Goal: Find specific page/section: Find specific page/section

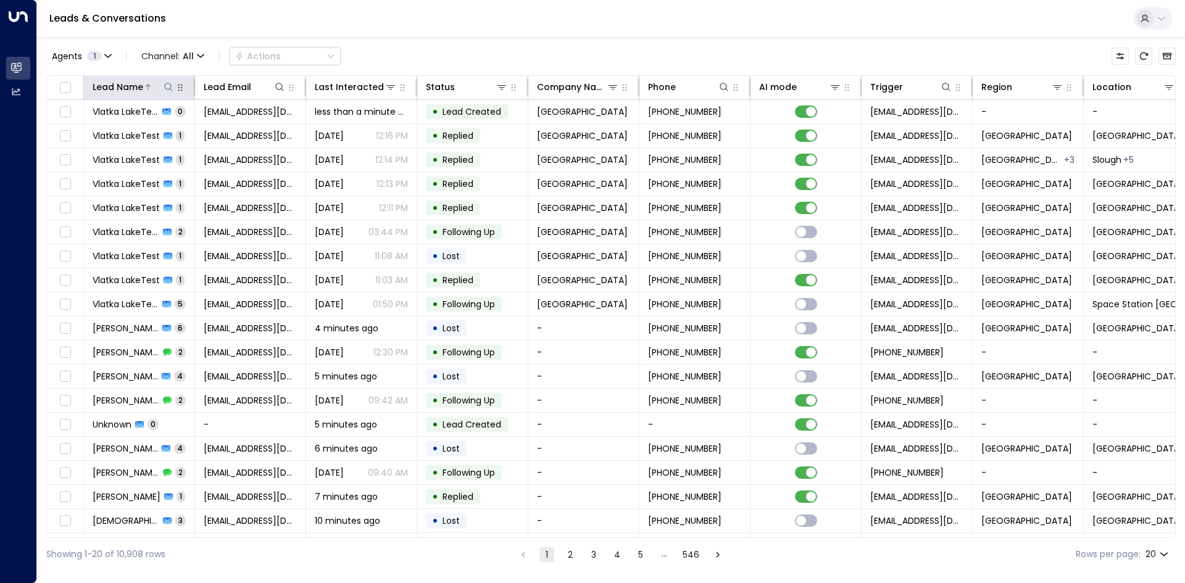
click at [167, 91] on icon at bounding box center [169, 87] width 10 height 10
click at [176, 133] on input "text" at bounding box center [168, 131] width 170 height 23
type input "*"
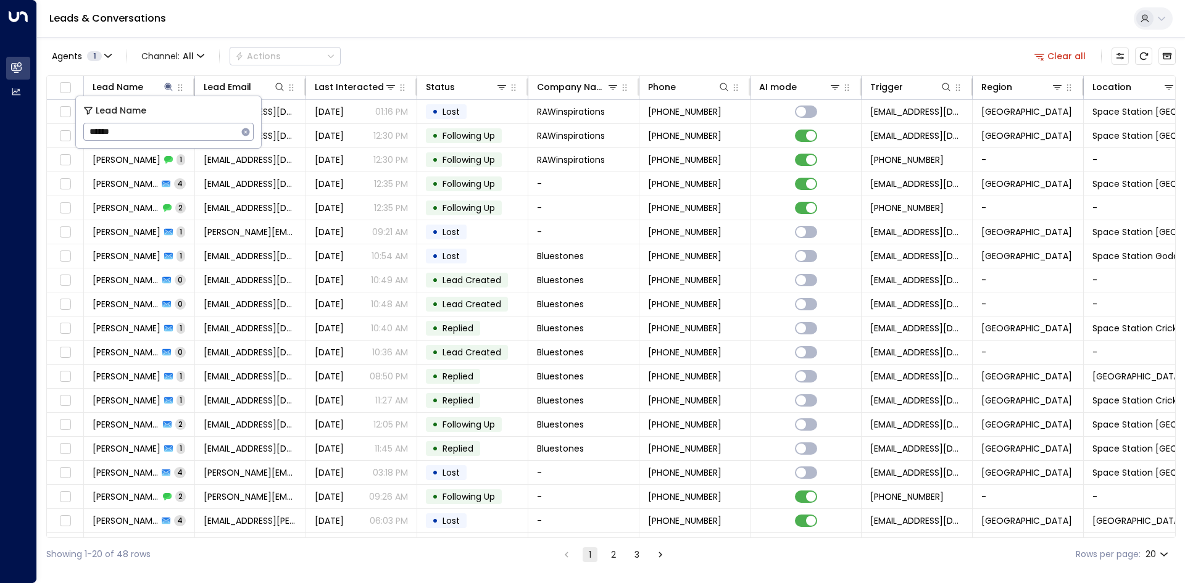
click at [90, 132] on input "******" at bounding box center [160, 131] width 154 height 23
type input "**********"
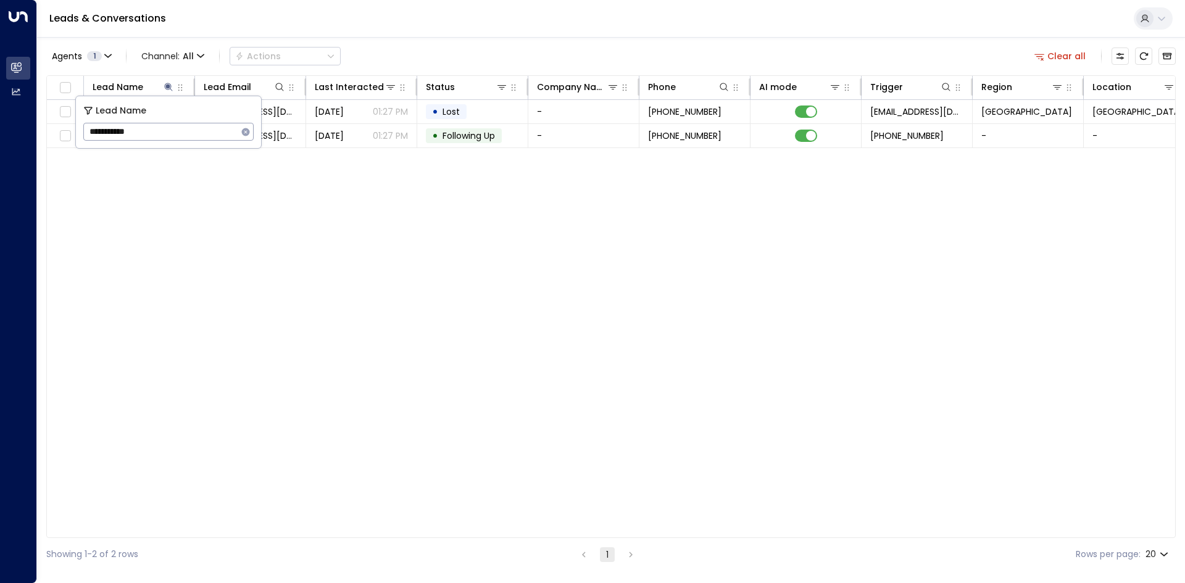
click at [192, 330] on div "Lead Name Lead Email Last Interacted Status Company Name Phone AI mode Trigger …" at bounding box center [611, 306] width 1130 height 463
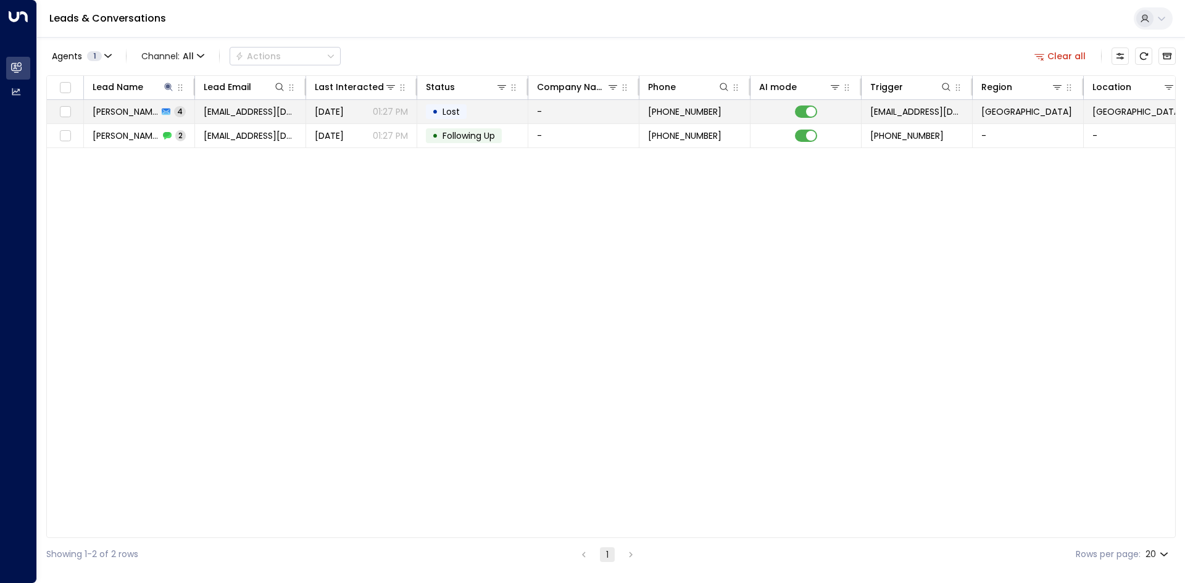
click at [222, 114] on span "[EMAIL_ADDRESS][DOMAIN_NAME]" at bounding box center [250, 112] width 93 height 12
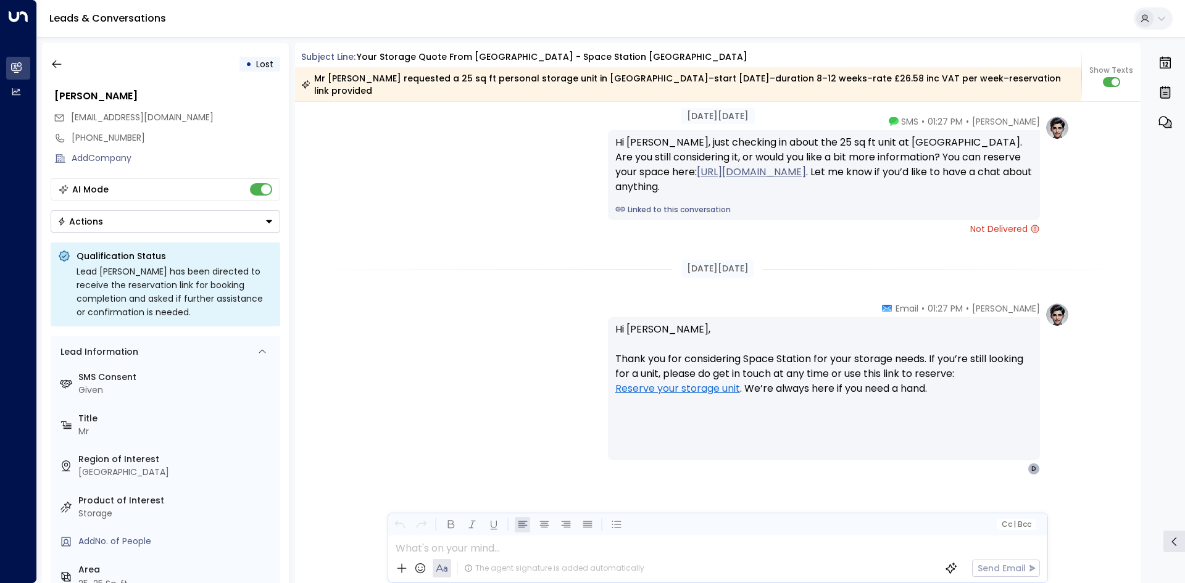
scroll to position [1910, 0]
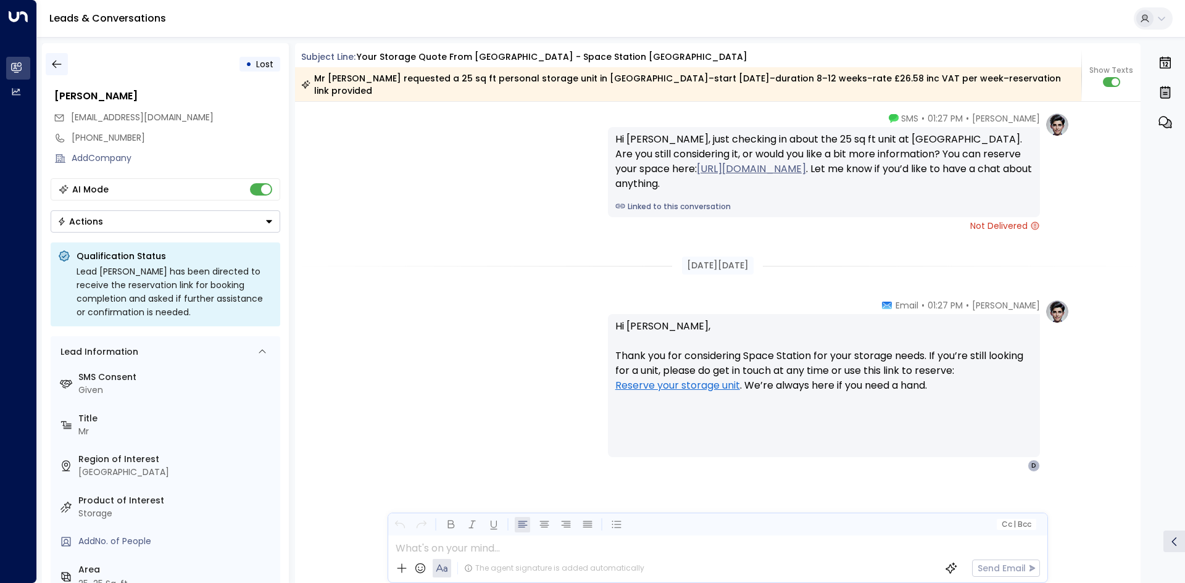
click at [51, 72] on button "button" at bounding box center [57, 64] width 22 height 22
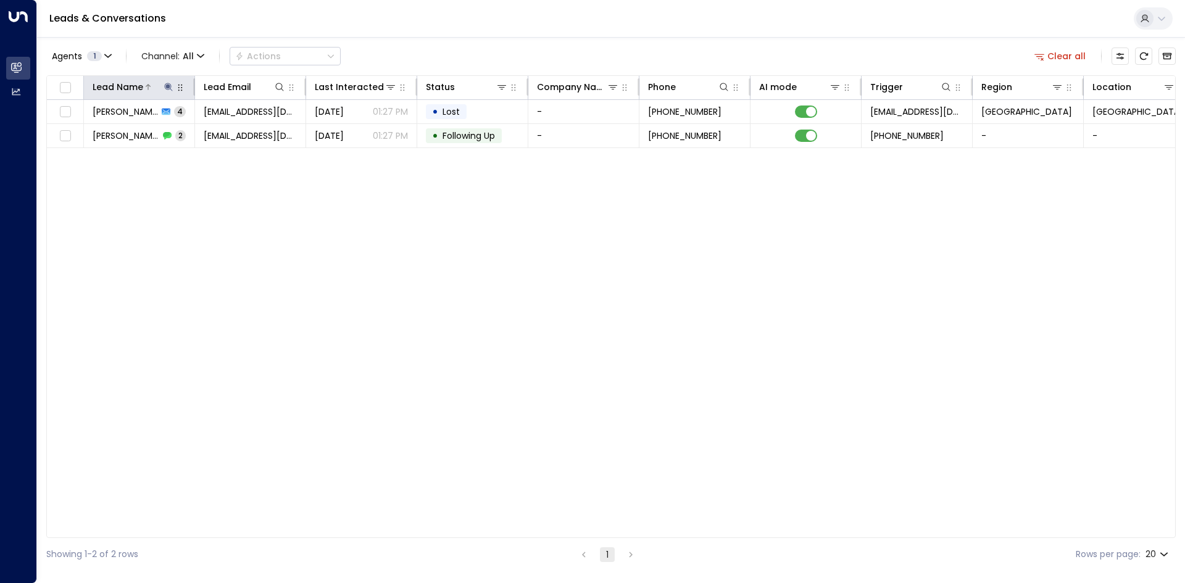
click at [172, 83] on icon at bounding box center [169, 87] width 10 height 10
click at [247, 135] on icon "button" at bounding box center [246, 132] width 8 height 8
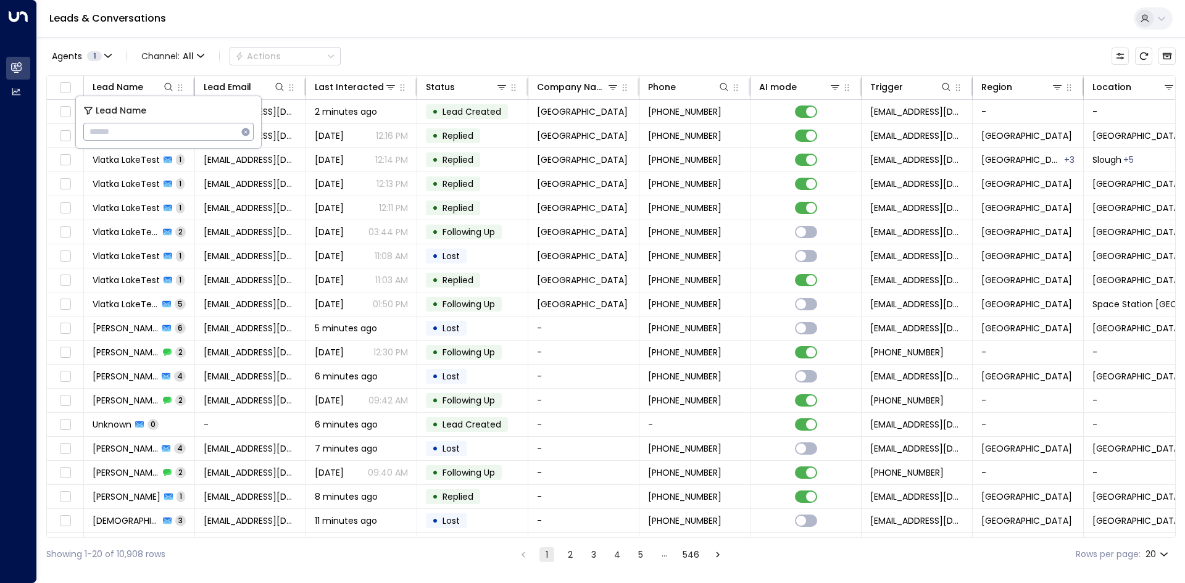
type input "**********"
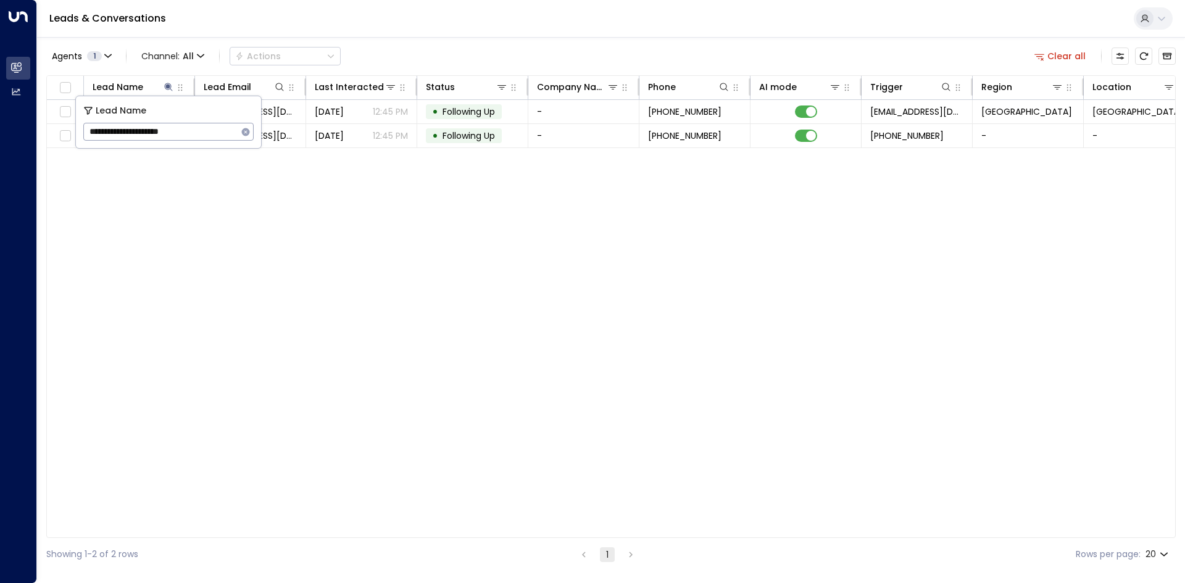
click at [130, 221] on div "Lead Name Lead Email Last Interacted Status Company Name Phone AI mode Trigger …" at bounding box center [611, 306] width 1130 height 463
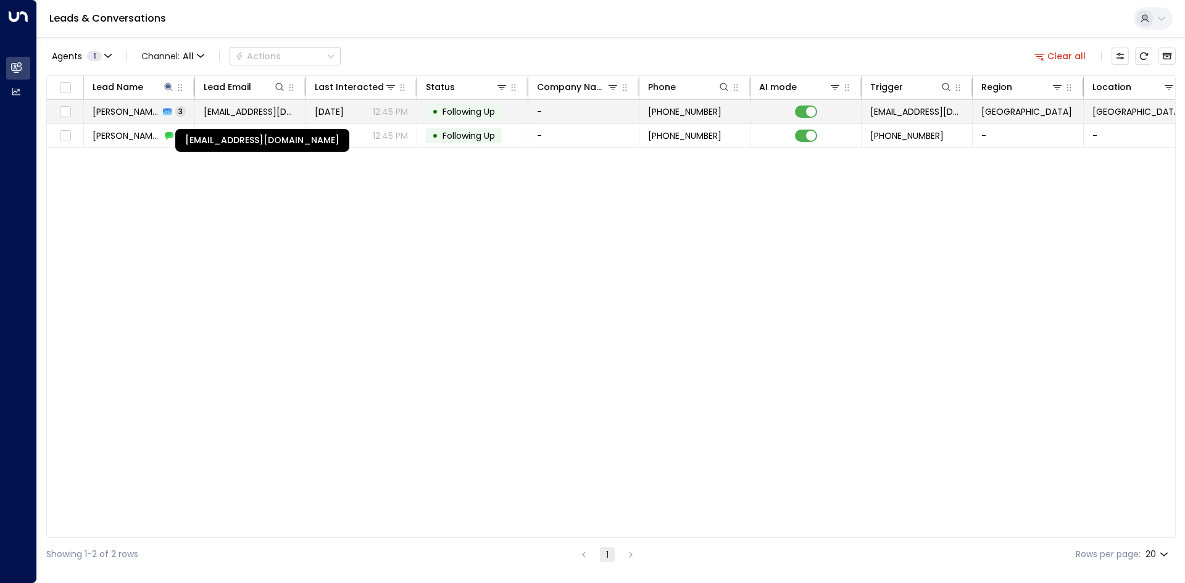
click at [240, 107] on span "[EMAIL_ADDRESS][DOMAIN_NAME]" at bounding box center [250, 112] width 93 height 12
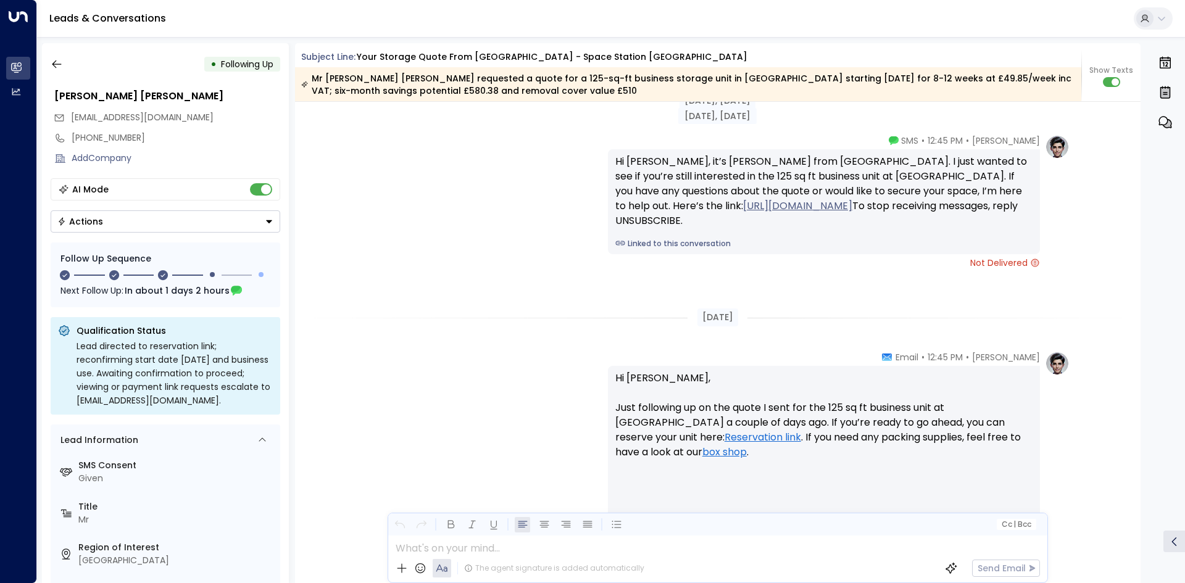
scroll to position [1465, 0]
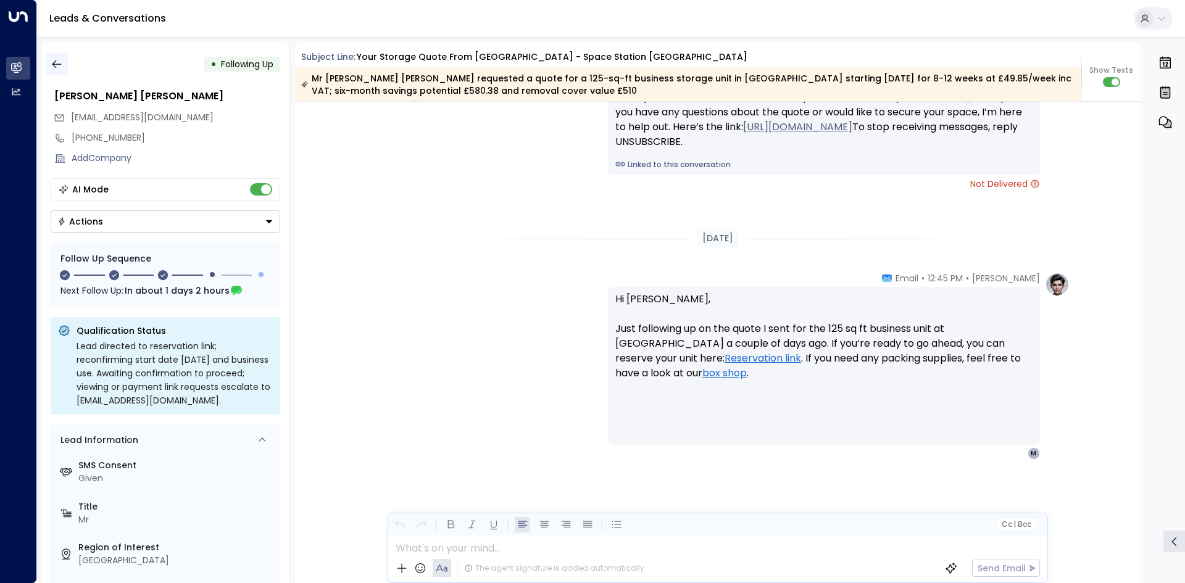
click at [57, 73] on button "button" at bounding box center [57, 64] width 22 height 22
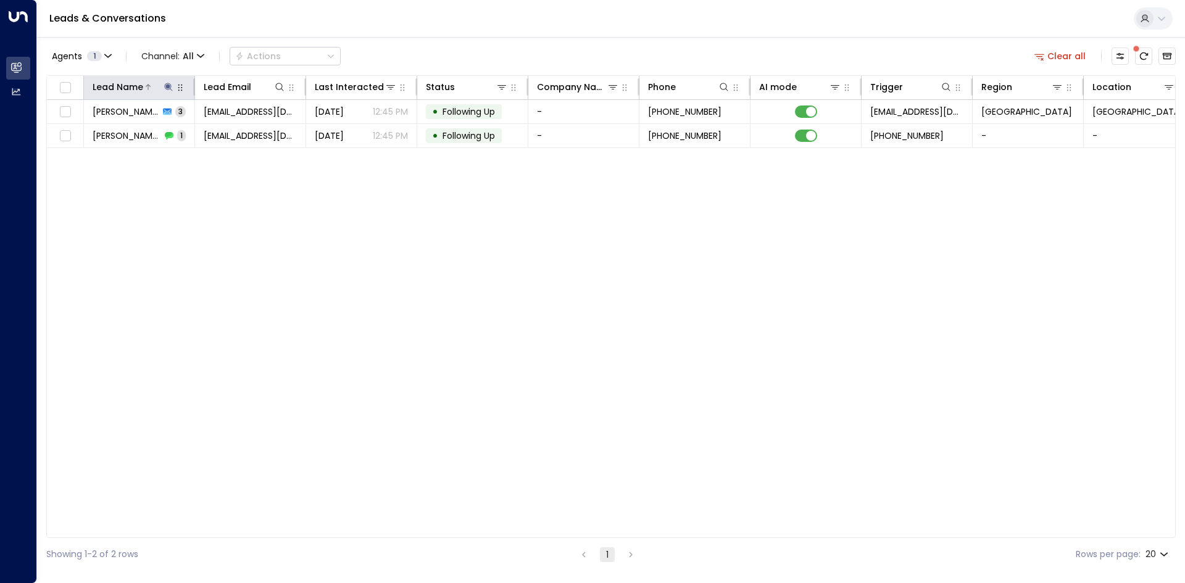
click at [169, 86] on icon at bounding box center [168, 87] width 8 height 8
click at [243, 135] on icon "button" at bounding box center [246, 132] width 10 height 10
click at [204, 129] on input "text" at bounding box center [168, 131] width 170 height 23
type input "********"
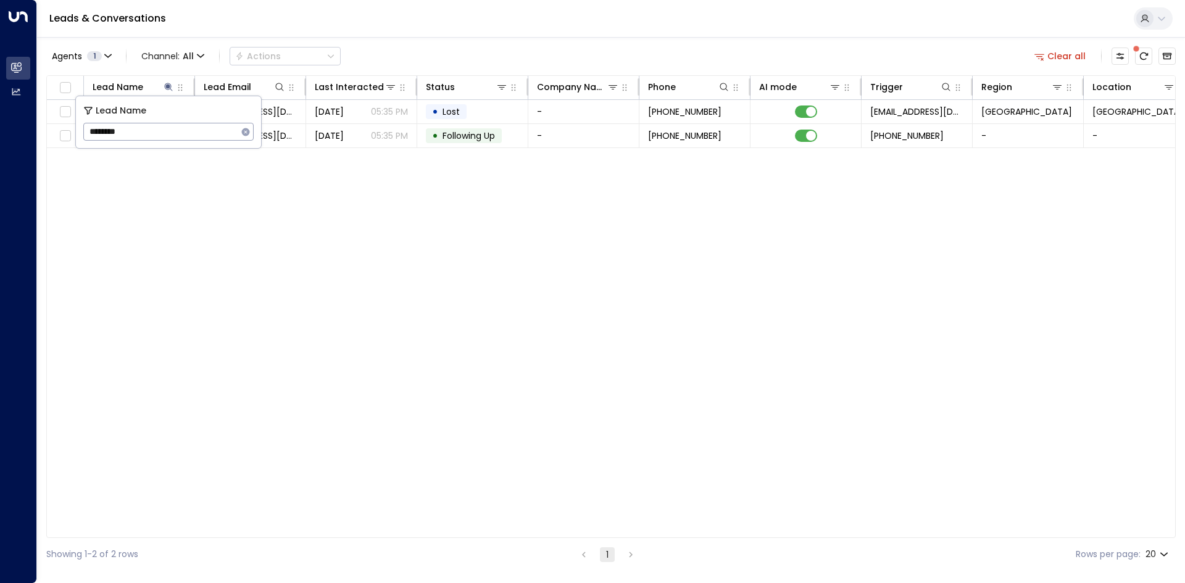
click at [280, 211] on div "Lead Name Lead Email Last Interacted Status Company Name Phone AI mode Trigger …" at bounding box center [611, 306] width 1130 height 463
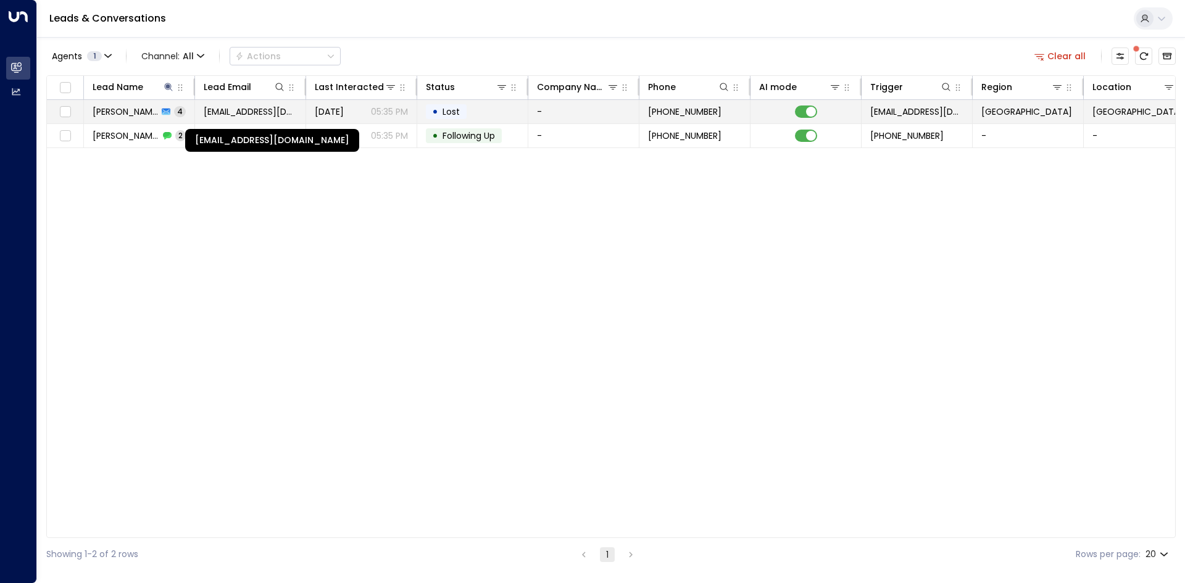
click at [229, 111] on span "[EMAIL_ADDRESS][DOMAIN_NAME]" at bounding box center [250, 112] width 93 height 12
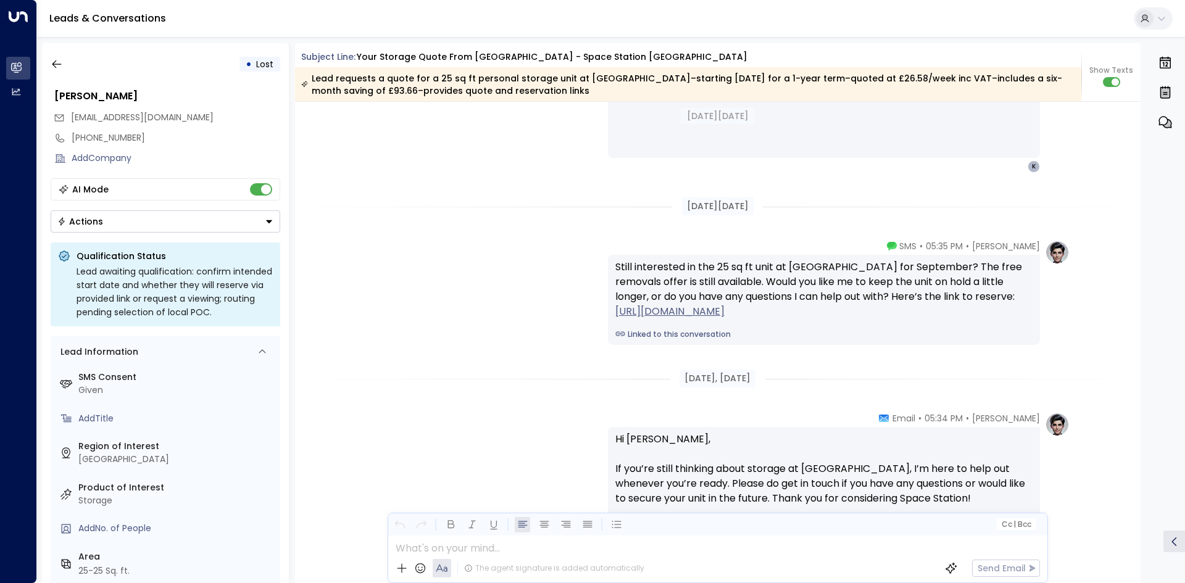
scroll to position [1747, 0]
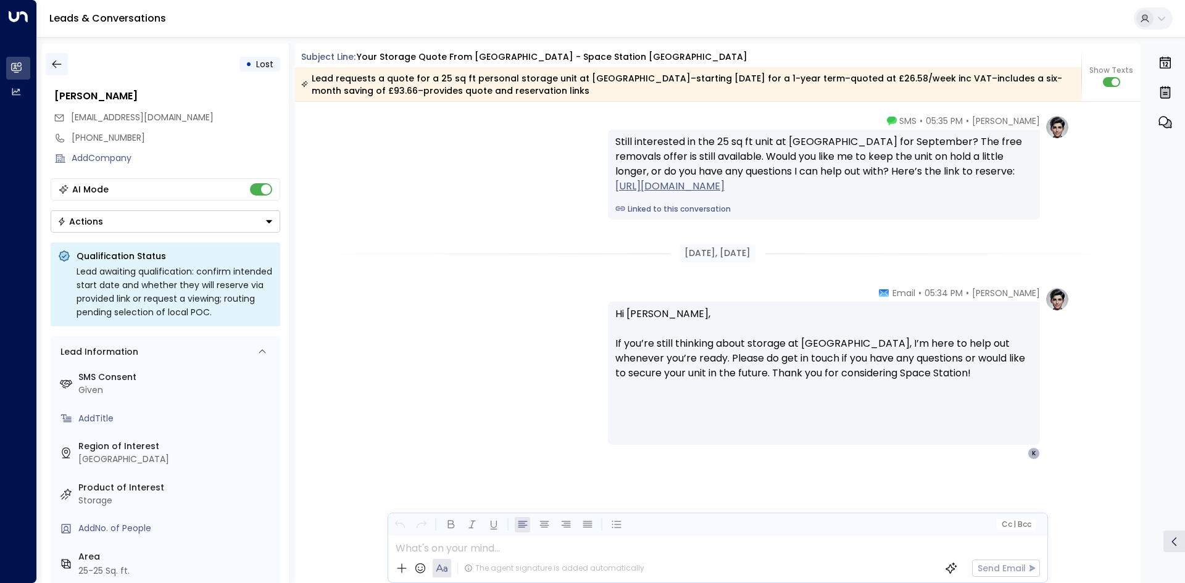
click at [67, 69] on button "button" at bounding box center [57, 64] width 22 height 22
